Goal: Information Seeking & Learning: Learn about a topic

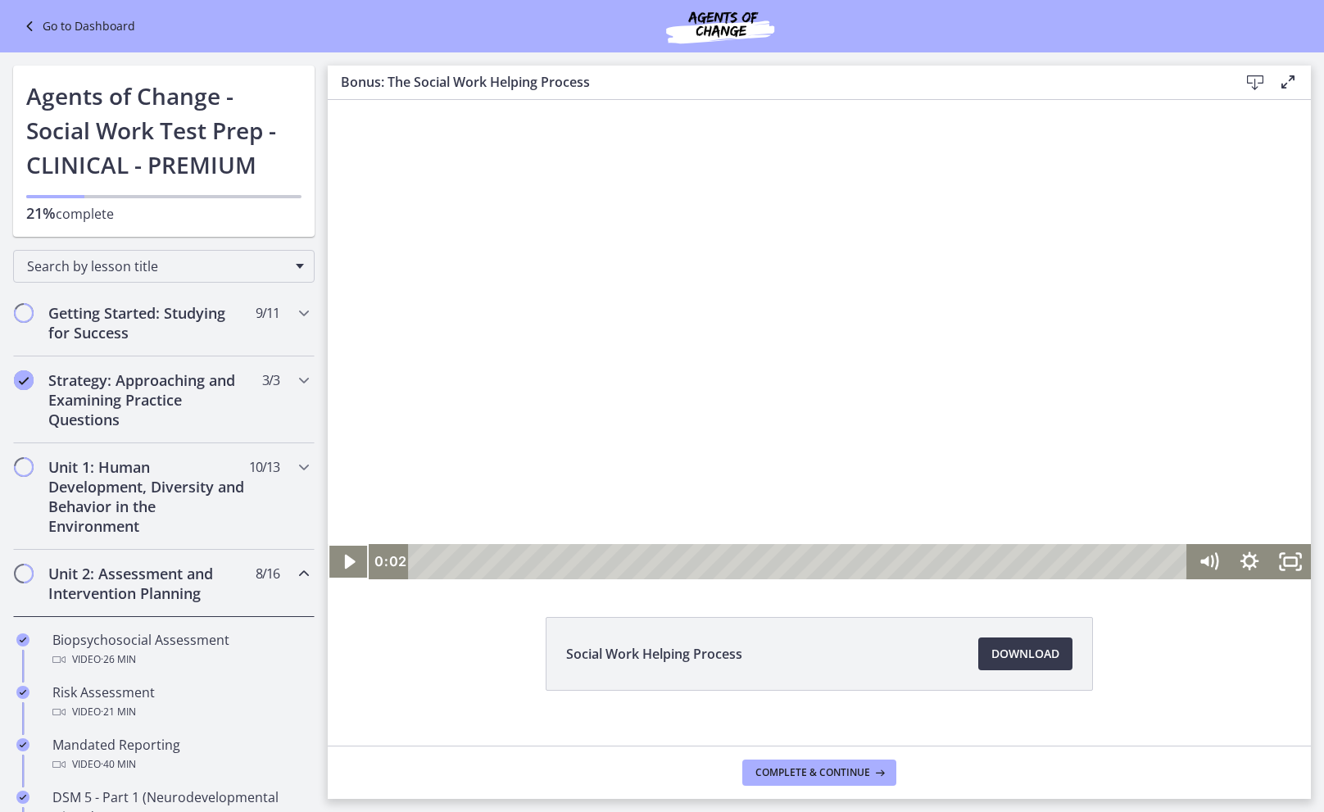
scroll to position [1030, 0]
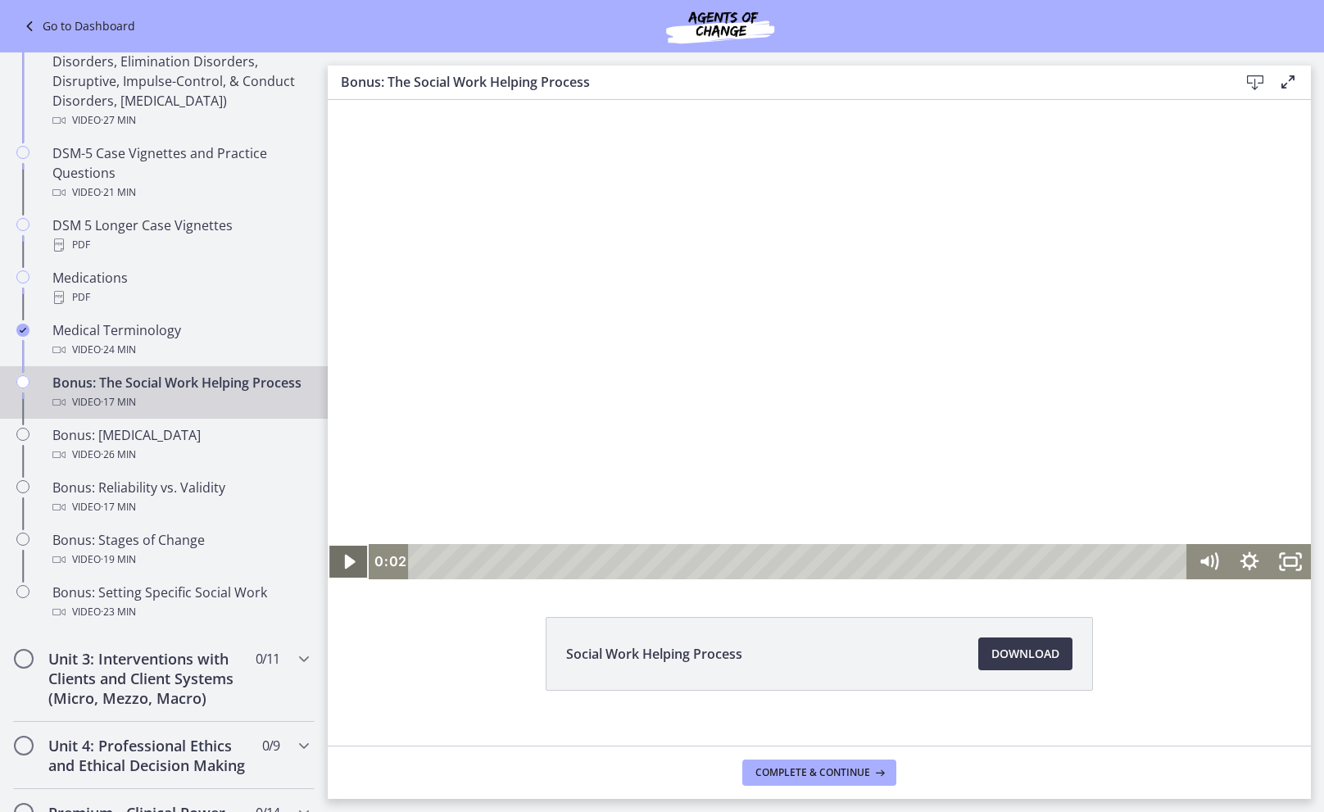
click at [348, 568] on icon "Play Video" at bounding box center [349, 561] width 41 height 35
click at [348, 568] on icon "Play Video" at bounding box center [349, 562] width 49 height 43
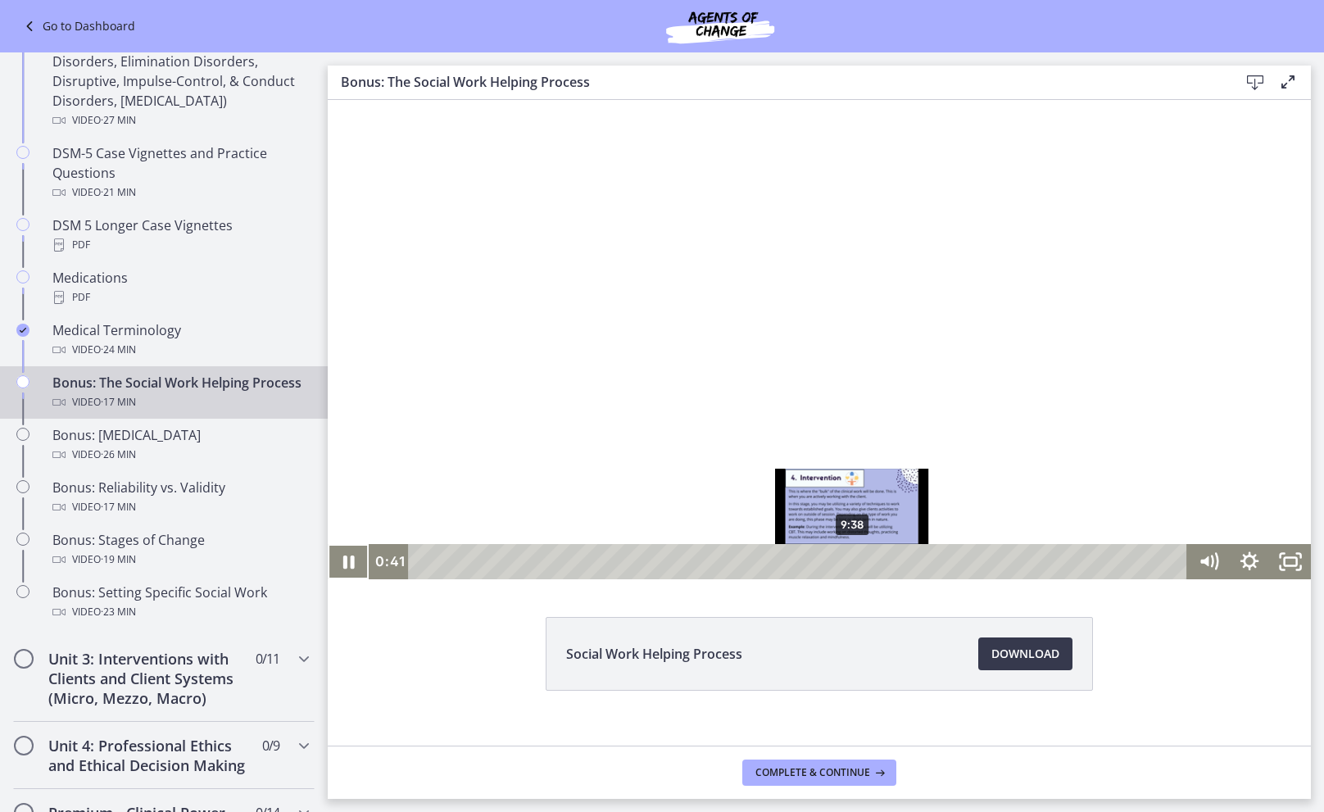
click at [853, 564] on div "9:38" at bounding box center [800, 561] width 754 height 35
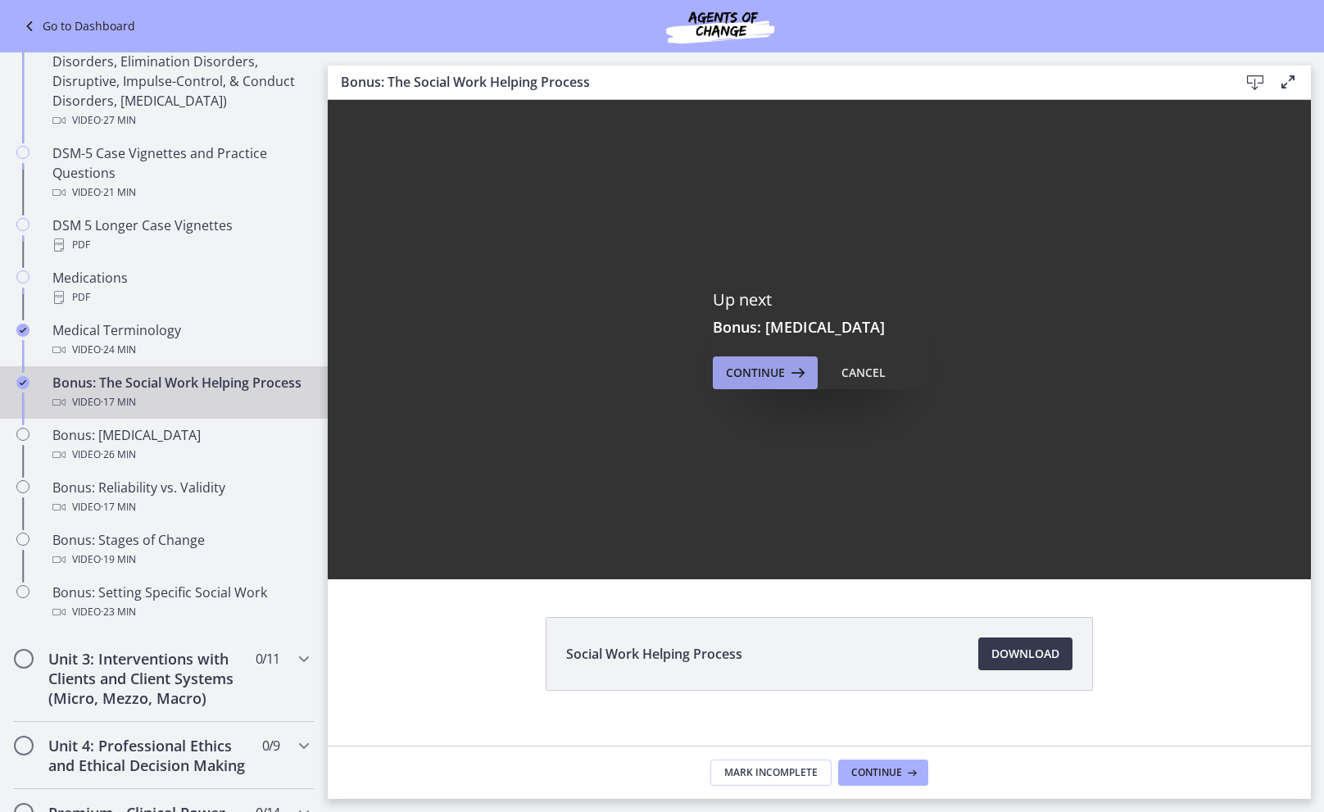
click at [733, 362] on button "Continue" at bounding box center [765, 372] width 105 height 33
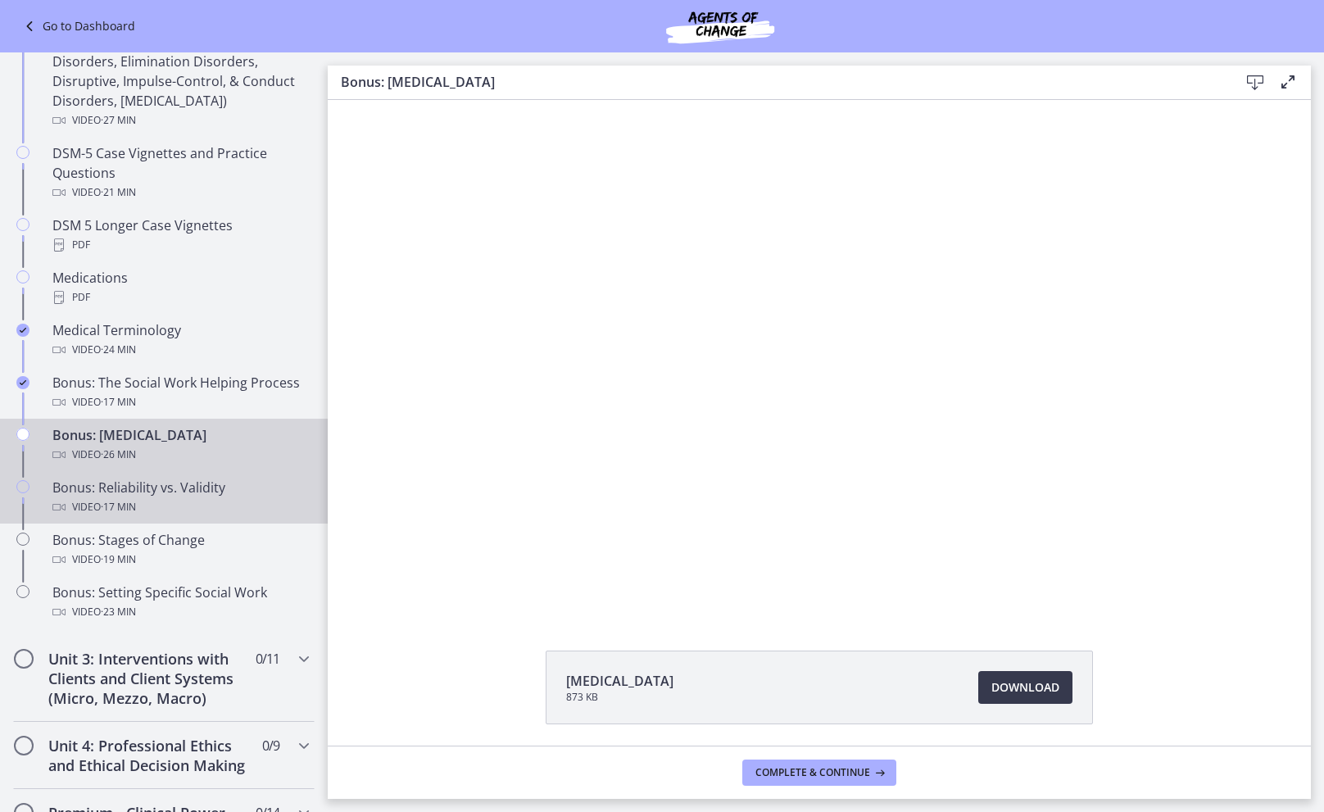
click at [180, 497] on div "Video · 17 min" at bounding box center [180, 507] width 256 height 20
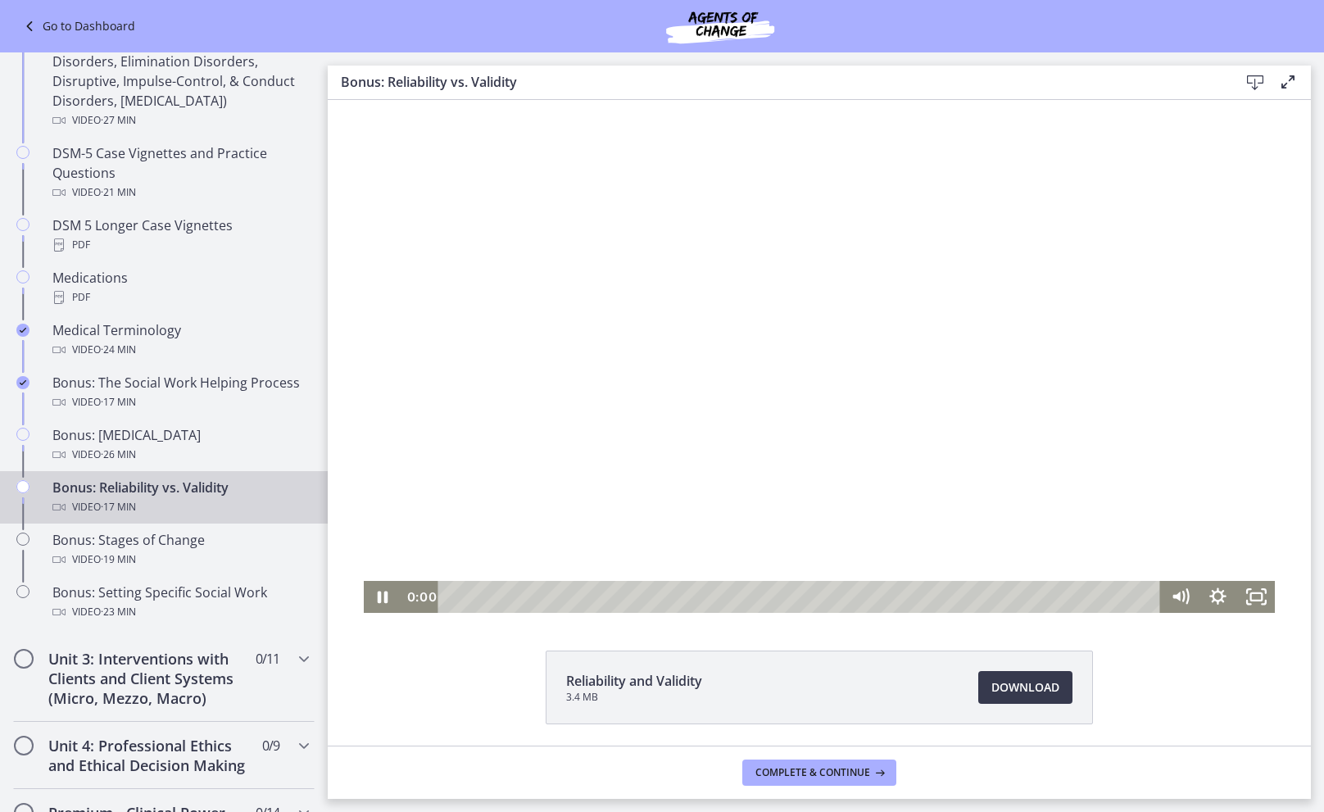
click at [688, 307] on div at bounding box center [820, 356] width 912 height 513
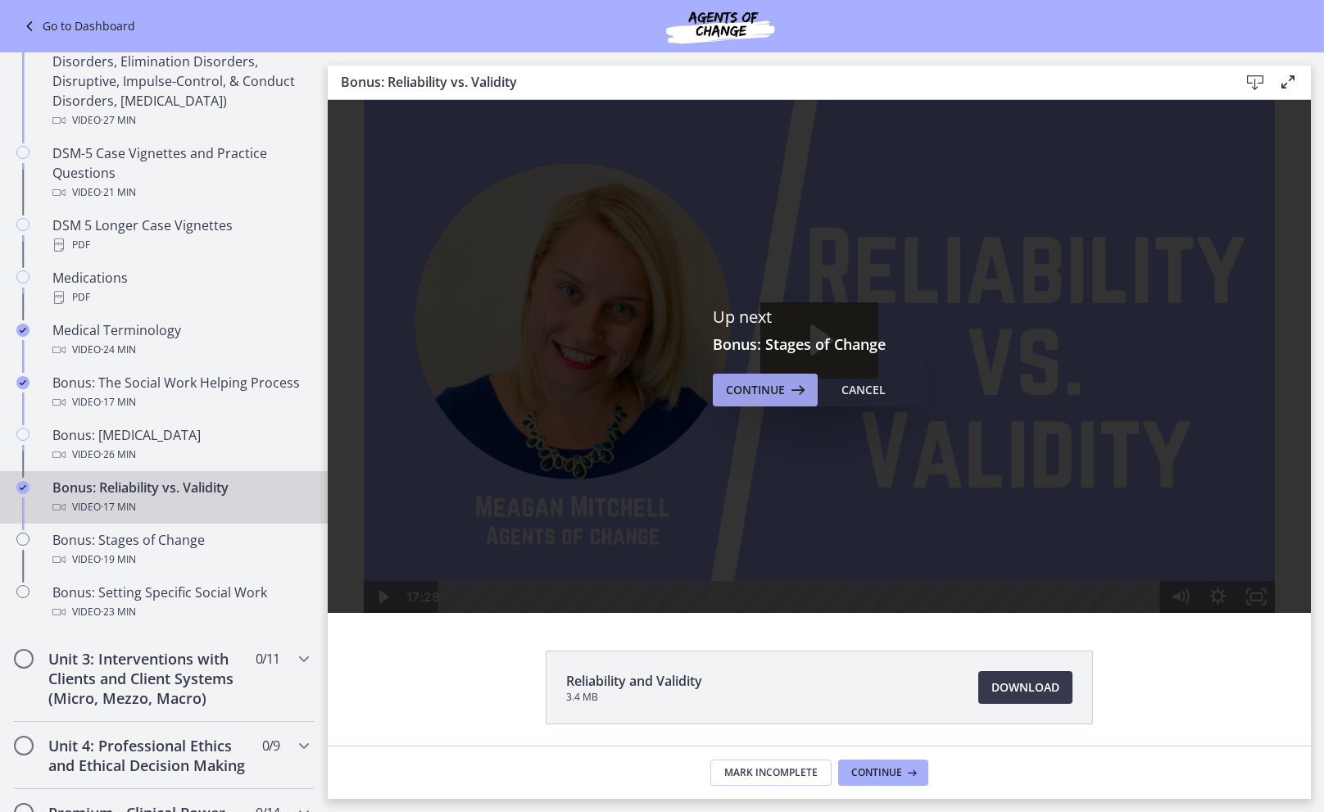
click at [773, 396] on span "Continue" at bounding box center [755, 390] width 59 height 20
